Goal: Information Seeking & Learning: Learn about a topic

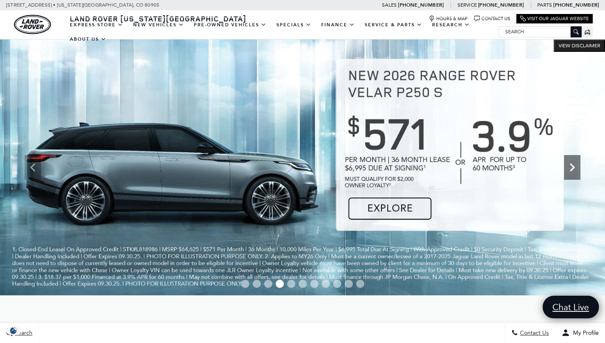
click at [575, 171] on icon "Next" at bounding box center [572, 167] width 16 height 16
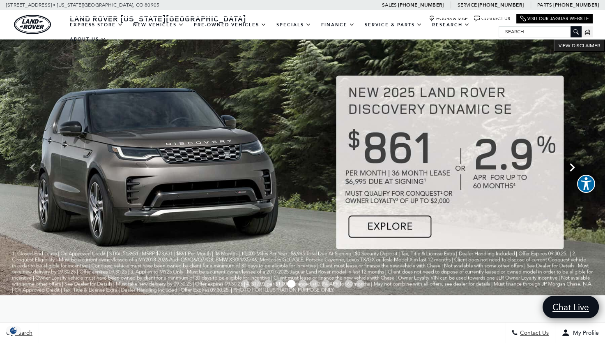
click at [575, 171] on icon "Next" at bounding box center [572, 167] width 16 height 16
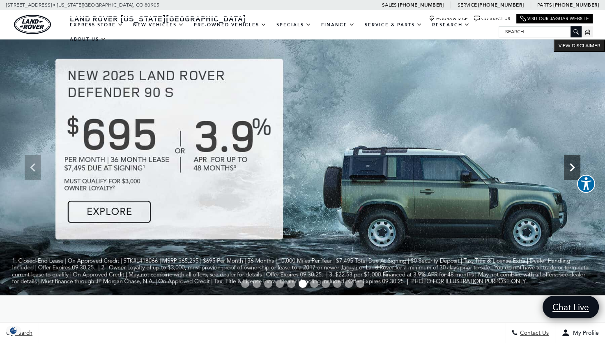
click at [575, 171] on icon "Next" at bounding box center [572, 167] width 16 height 16
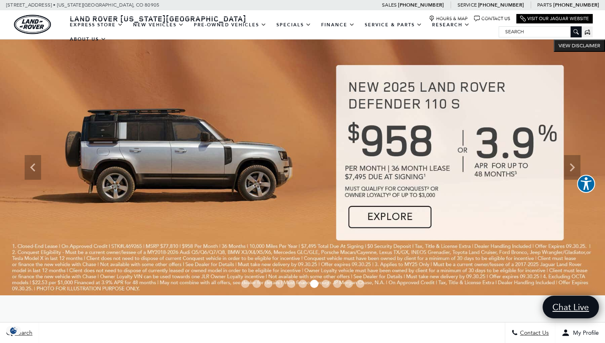
click at [399, 217] on img at bounding box center [302, 167] width 605 height 256
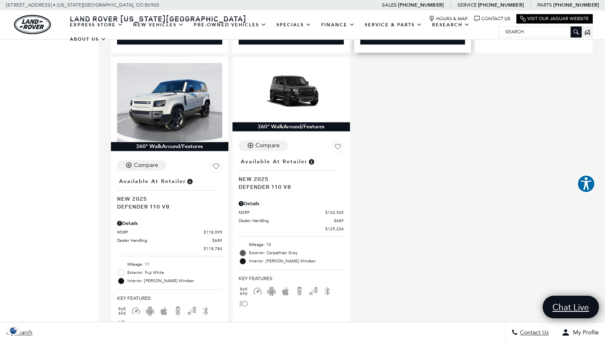
scroll to position [822, 0]
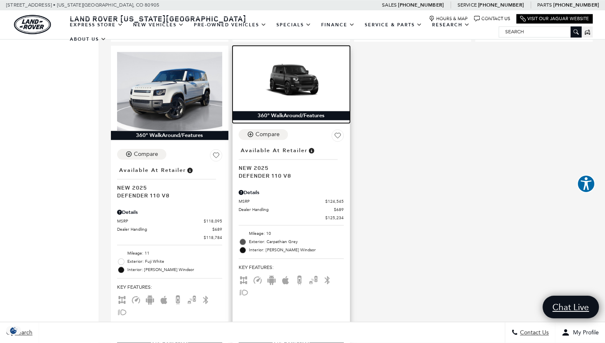
click at [289, 74] on img at bounding box center [291, 81] width 105 height 59
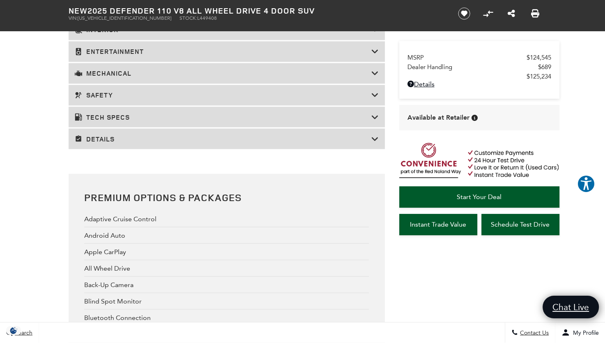
scroll to position [1439, 0]
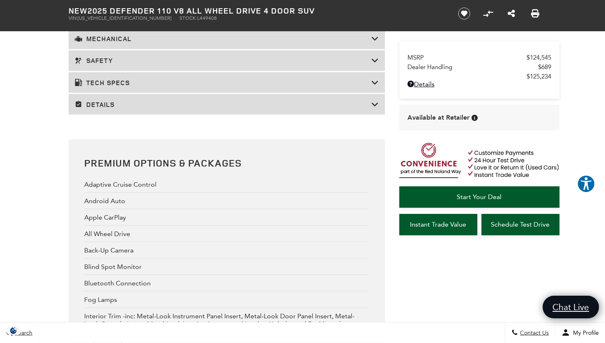
click at [288, 104] on h3 "Details" at bounding box center [223, 104] width 297 height 8
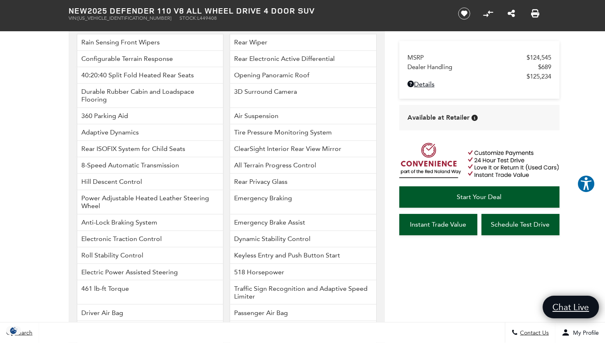
scroll to position [1162, 0]
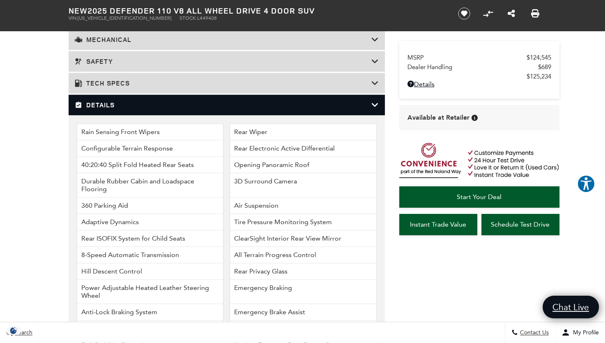
click at [288, 104] on h3 "Details" at bounding box center [223, 105] width 297 height 8
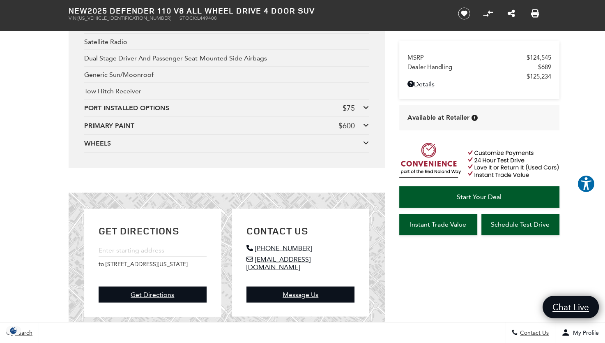
scroll to position [1614, 0]
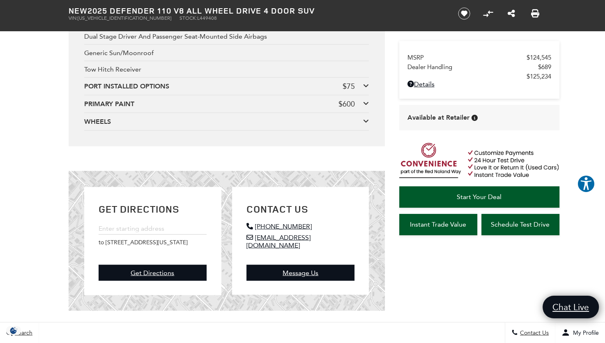
click at [367, 122] on icon at bounding box center [366, 121] width 6 height 7
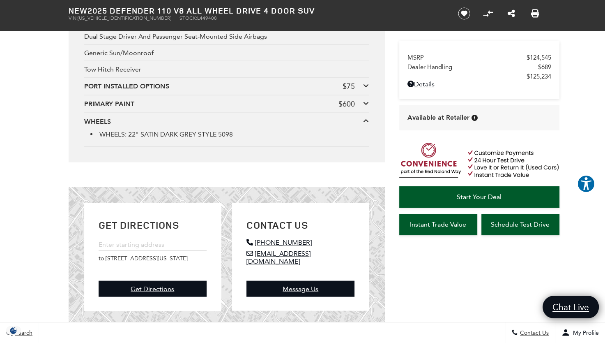
click at [367, 122] on icon at bounding box center [366, 121] width 6 height 7
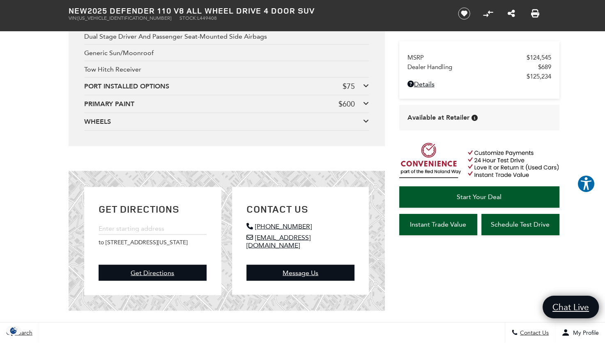
click at [366, 100] on div at bounding box center [366, 103] width 6 height 9
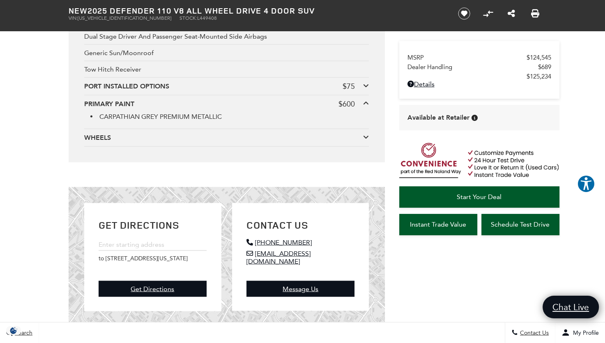
click at [366, 100] on div at bounding box center [366, 103] width 6 height 9
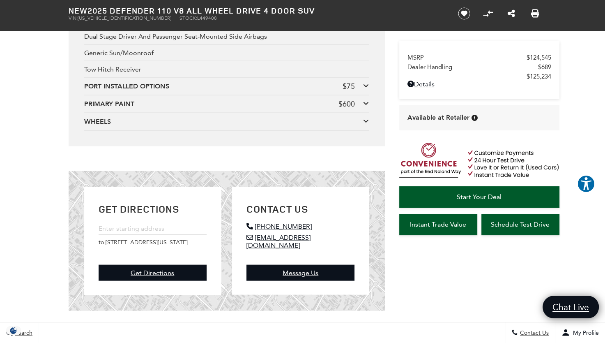
click at [364, 84] on icon at bounding box center [366, 85] width 6 height 7
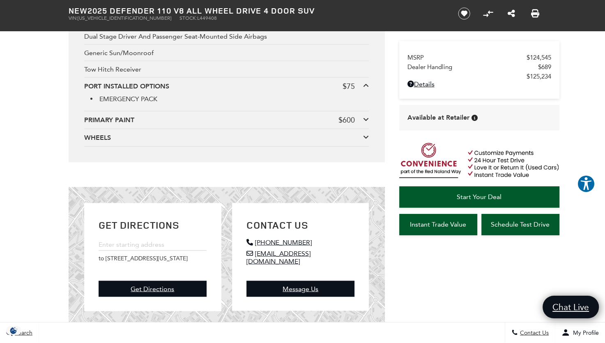
click at [364, 84] on icon at bounding box center [366, 85] width 6 height 7
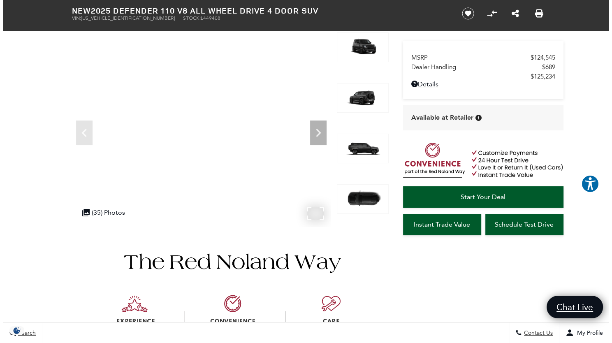
scroll to position [123, 0]
